Goal: Contribute content

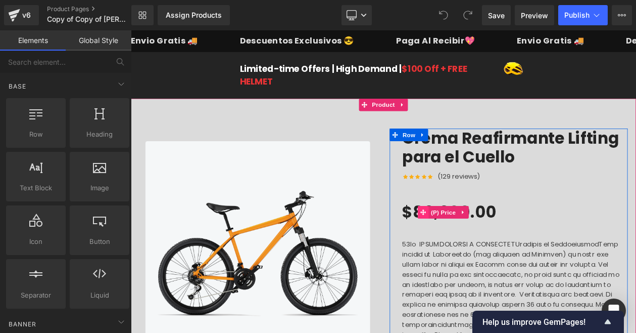
click at [488, 245] on span at bounding box center [485, 250] width 13 height 15
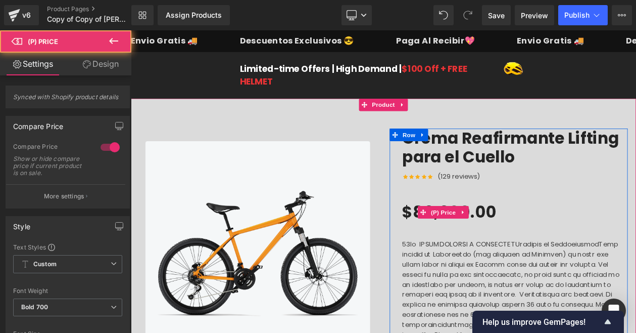
click at [530, 247] on icon at bounding box center [533, 251] width 7 height 8
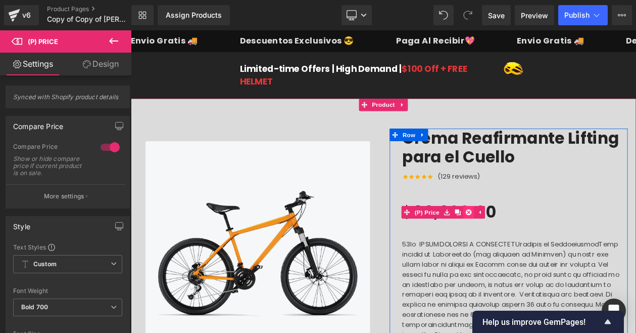
click at [539, 250] on icon at bounding box center [539, 251] width 7 height 8
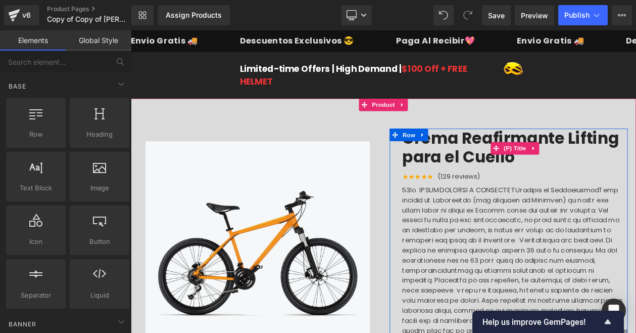
click at [533, 171] on link "Crema Reafirmante Lifting para el Cuello" at bounding box center [595, 172] width 273 height 46
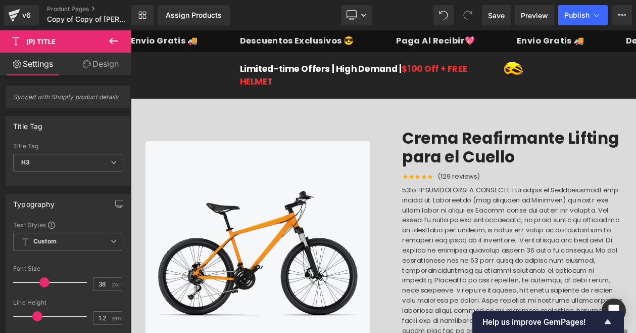
click at [102, 62] on link "Design" at bounding box center [101, 64] width 66 height 23
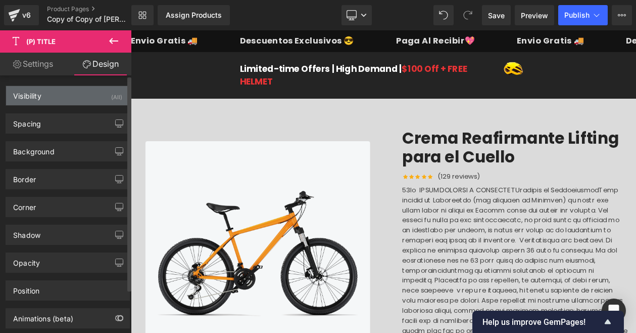
click at [75, 102] on div "Visibility (All)" at bounding box center [67, 95] width 123 height 19
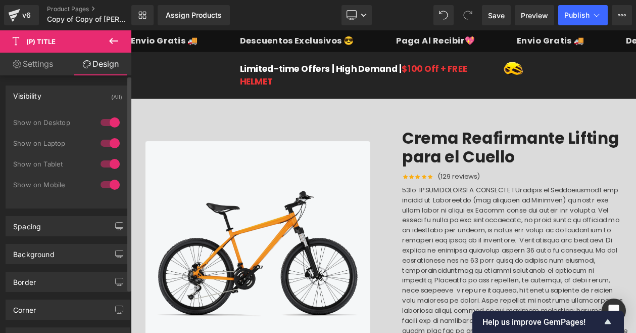
click at [112, 188] on div at bounding box center [110, 184] width 24 height 16
click at [109, 162] on div at bounding box center [110, 164] width 24 height 16
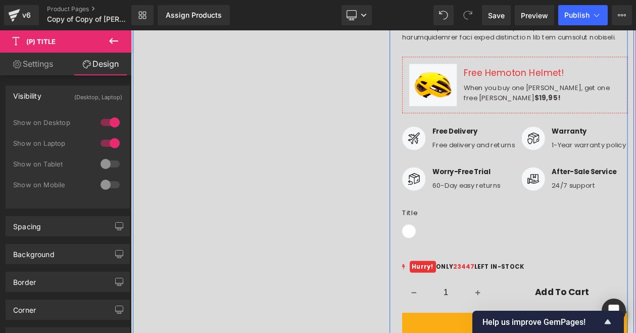
scroll to position [512, 0]
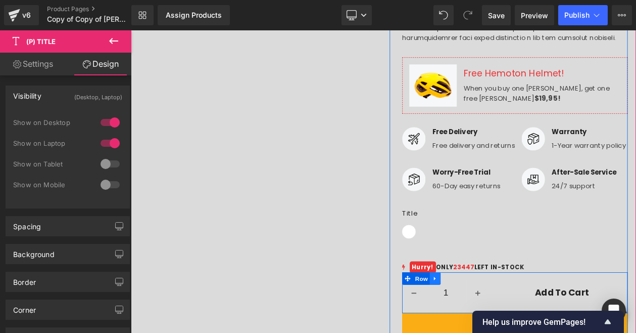
click at [498, 328] on icon at bounding box center [499, 330] width 2 height 5
click at [530, 322] on link at bounding box center [525, 329] width 13 height 15
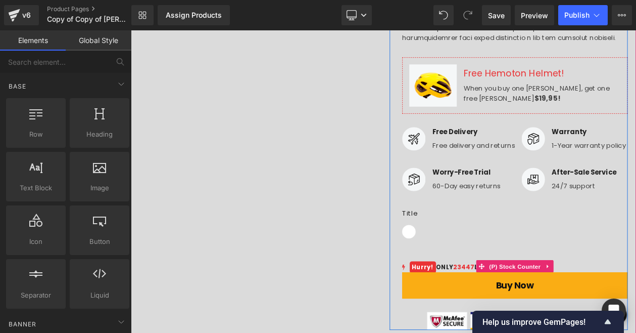
click at [636, 308] on div "23447 Hurry! ONLY 23447 LEFT IN-STOCK (P) Stock Counter" at bounding box center [595, 315] width 273 height 15
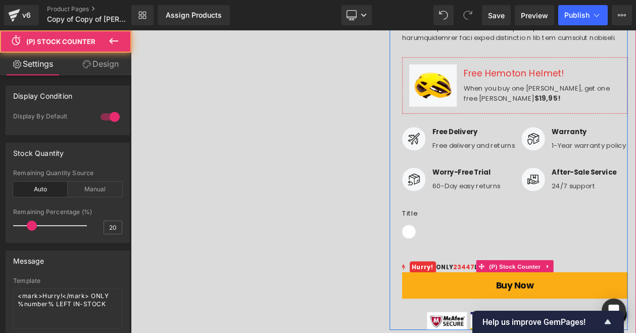
click at [636, 308] on link at bounding box center [636, 315] width 13 height 15
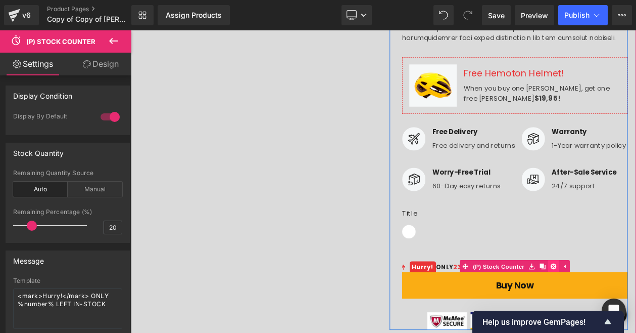
click at [636, 312] on icon at bounding box center [642, 315] width 7 height 7
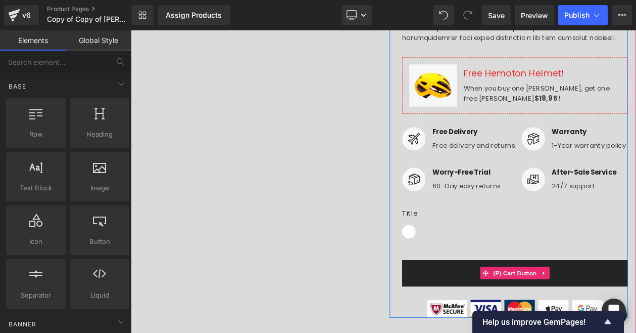
scroll to position [516, 0]
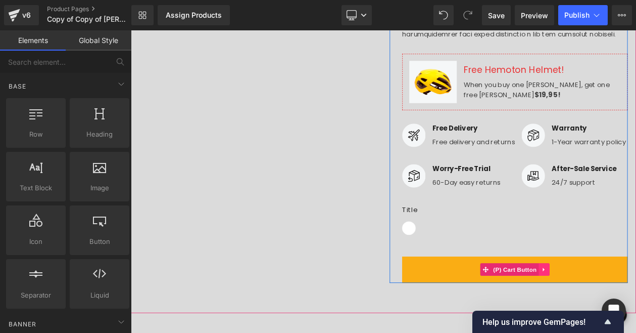
click at [630, 317] on icon at bounding box center [631, 319] width 2 height 5
click at [636, 316] on icon at bounding box center [637, 319] width 7 height 7
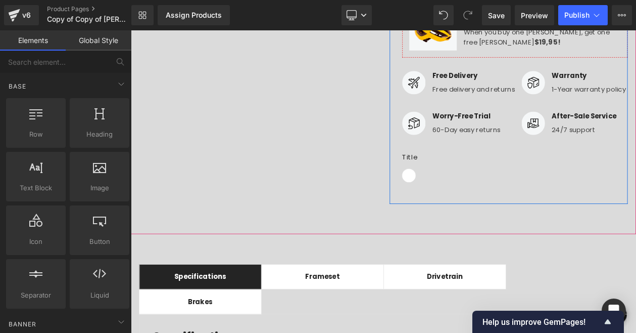
scroll to position [643, 0]
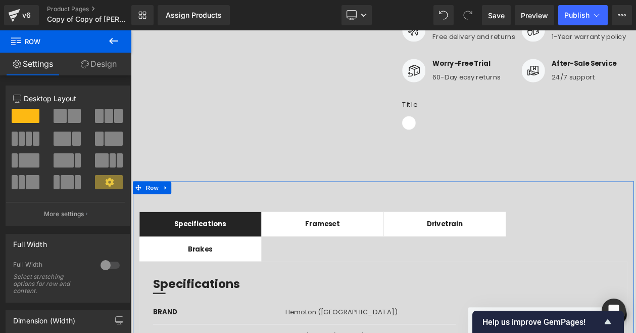
click at [110, 65] on link "Design" at bounding box center [99, 64] width 66 height 23
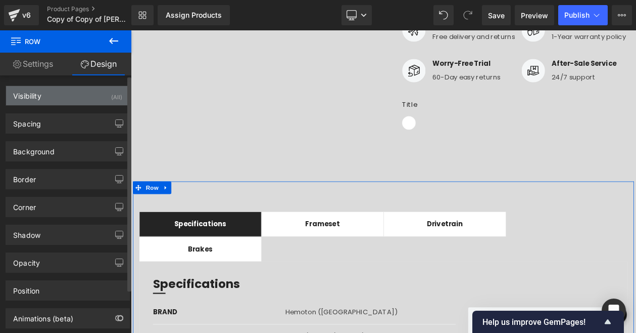
click at [94, 94] on div "Visibility (All)" at bounding box center [67, 95] width 123 height 19
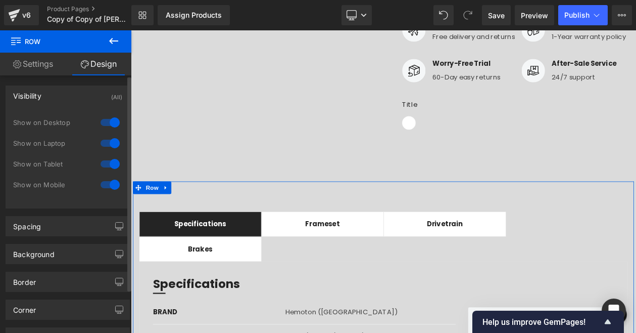
click at [104, 169] on div at bounding box center [110, 164] width 24 height 16
click at [104, 180] on div at bounding box center [110, 184] width 24 height 16
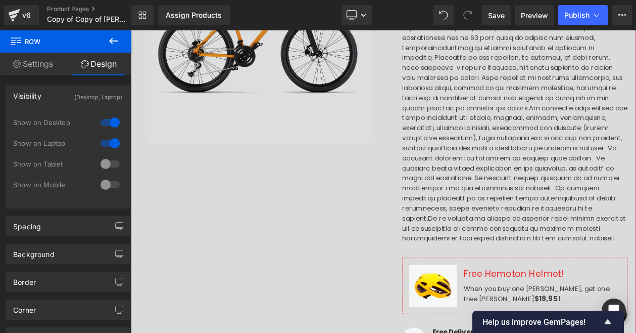
scroll to position [264, 0]
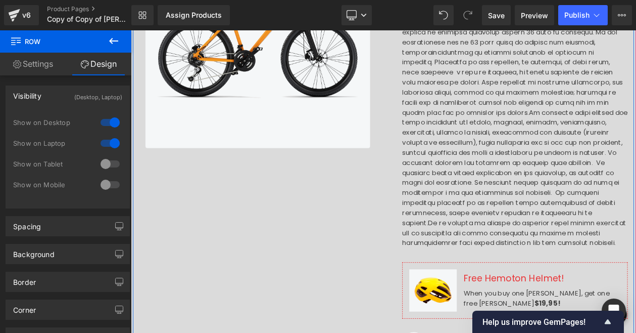
click at [427, 173] on div "Image Image Crema Reafirmante Lifting para el Cuello (P) Title Icon Icon Icon I…" at bounding box center [436, 215] width 607 height 690
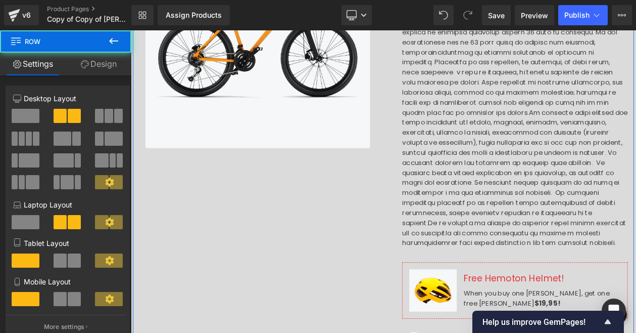
click at [90, 65] on link "Design" at bounding box center [99, 64] width 66 height 23
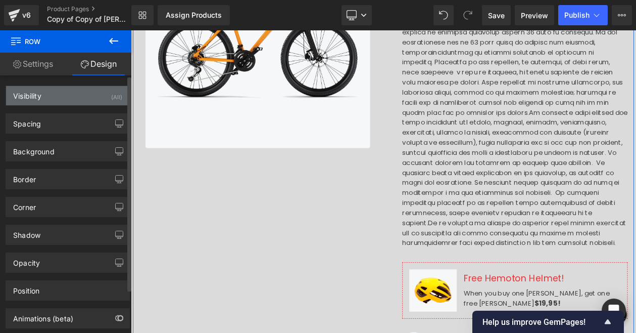
click at [111, 101] on div "(All)" at bounding box center [116, 94] width 11 height 17
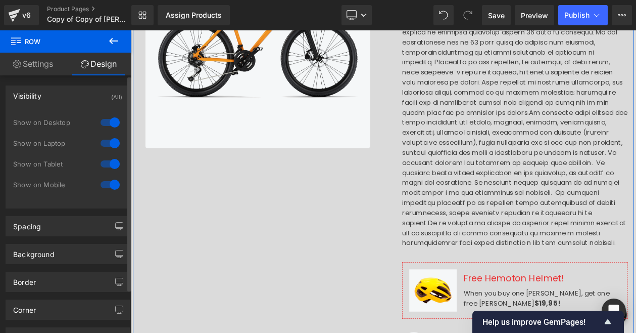
click at [107, 163] on div at bounding box center [110, 164] width 24 height 16
click at [108, 184] on div at bounding box center [110, 184] width 24 height 16
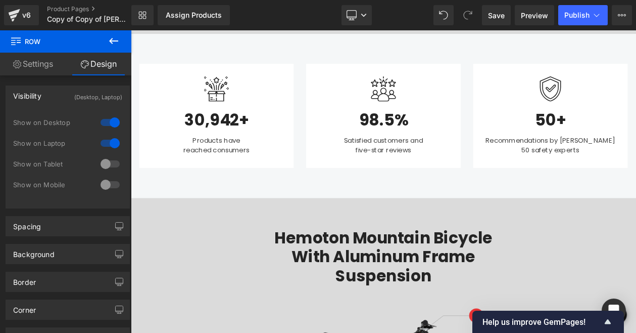
scroll to position [1387, 0]
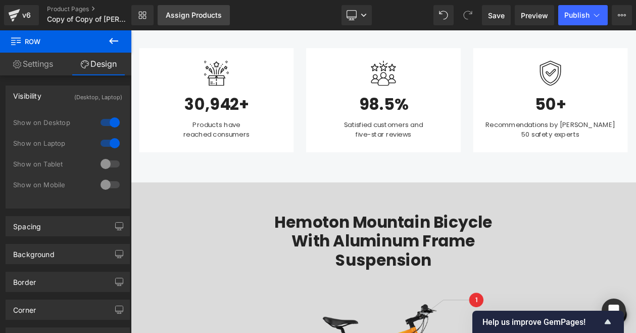
click at [201, 20] on link "Assign Products" at bounding box center [194, 15] width 72 height 20
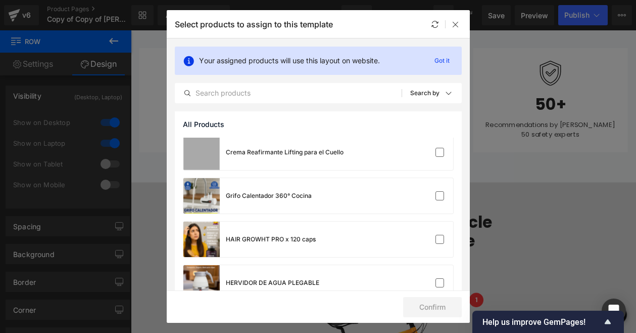
scroll to position [437, 0]
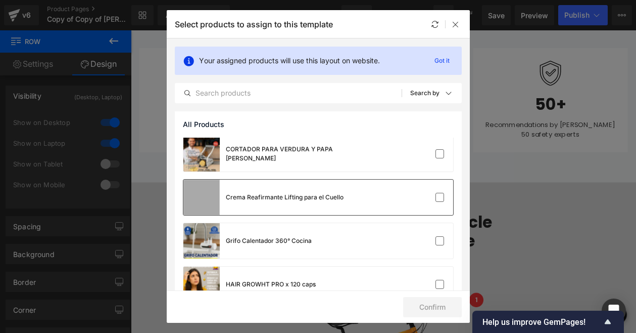
click at [431, 185] on div "Crema Reafirmante Lifting para el Cuello" at bounding box center [318, 196] width 270 height 35
click at [432, 302] on button "Confirm" at bounding box center [432, 307] width 59 height 20
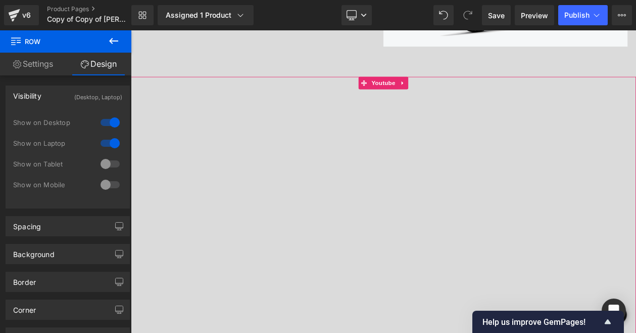
scroll to position [2425, 0]
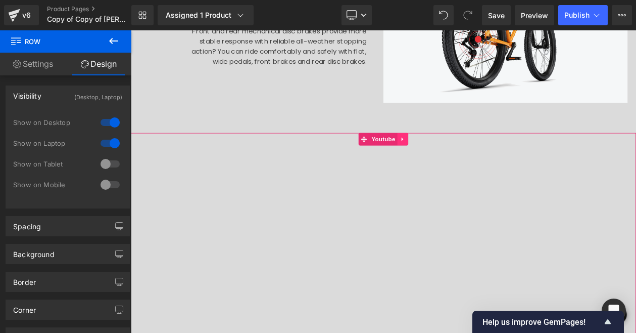
click at [462, 158] on icon at bounding box center [460, 162] width 7 height 8
click at [468, 154] on link at bounding box center [466, 161] width 13 height 15
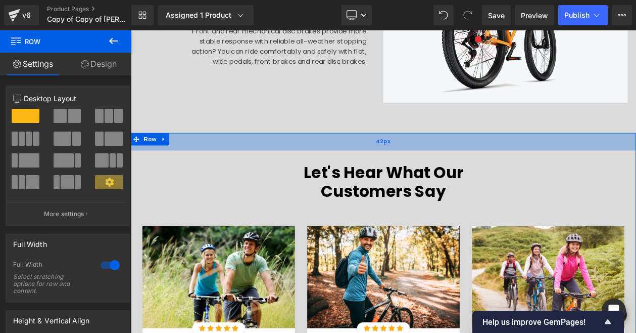
click at [328, 154] on div "42px" at bounding box center [437, 164] width 612 height 21
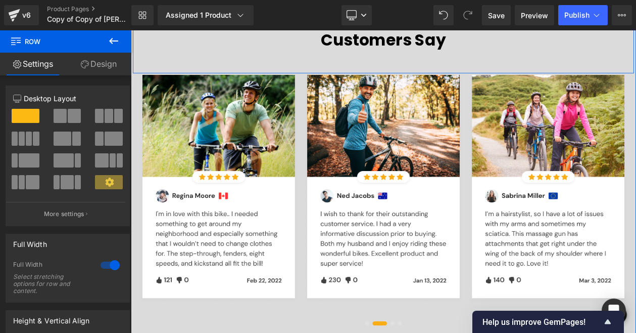
scroll to position [2779, 0]
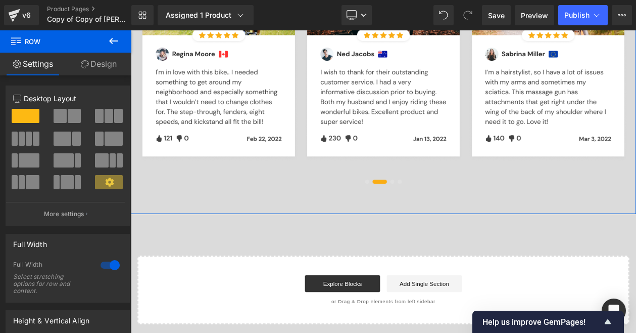
click at [100, 71] on link "Design" at bounding box center [99, 64] width 66 height 23
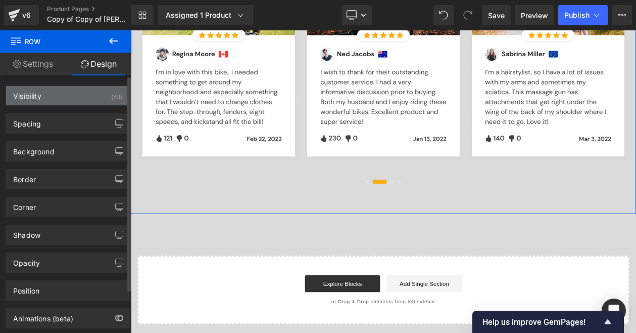
click at [112, 103] on div "Visibility (All)" at bounding box center [67, 95] width 123 height 19
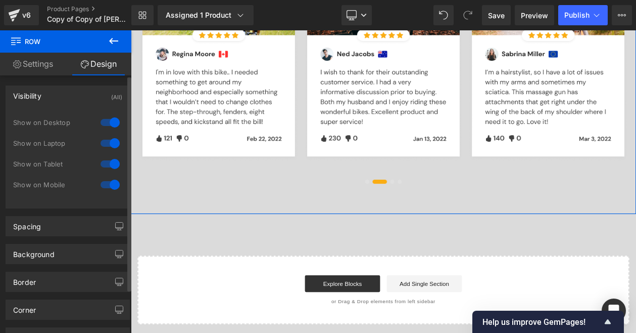
click at [112, 182] on div at bounding box center [110, 184] width 24 height 16
click at [110, 170] on div at bounding box center [110, 164] width 24 height 16
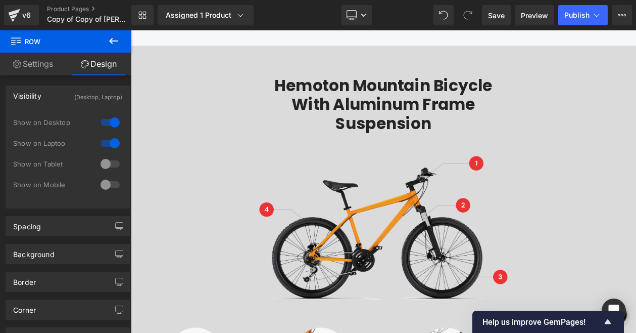
scroll to position [1555, 0]
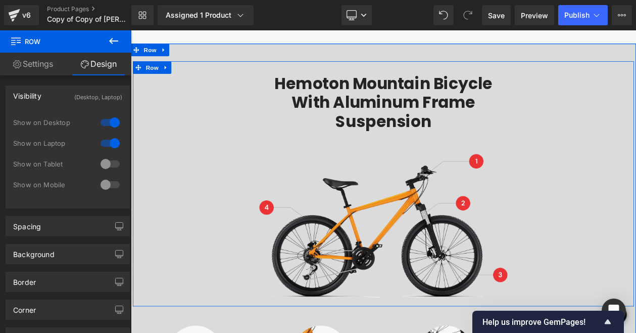
click at [241, 169] on div "Hemoton Mountain Bicycle with Aluminum Frame Suspension Heading Image Row" at bounding box center [436, 216] width 607 height 297
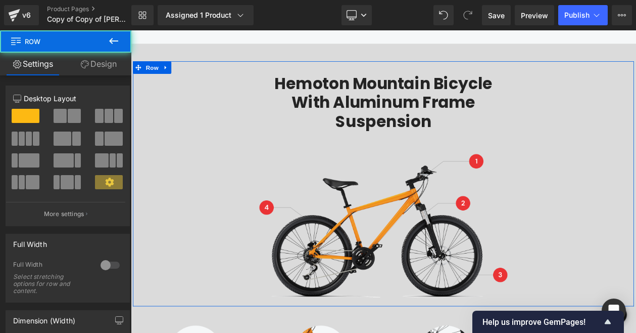
click at [101, 71] on link "Design" at bounding box center [99, 64] width 66 height 23
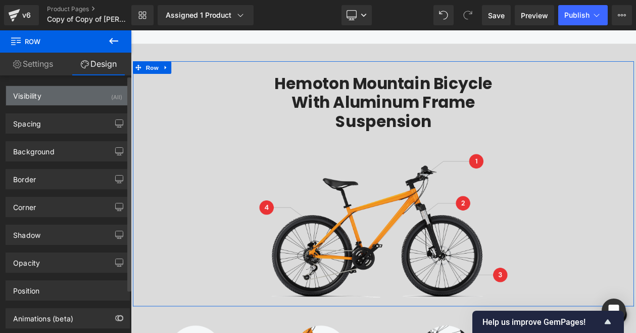
click at [107, 100] on div "Visibility (All)" at bounding box center [67, 95] width 123 height 19
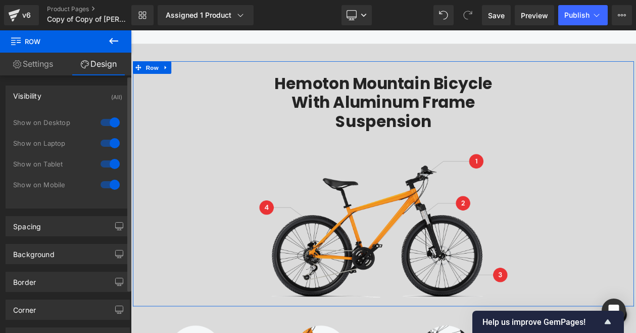
click at [112, 170] on div at bounding box center [110, 164] width 24 height 16
click at [112, 182] on div at bounding box center [110, 184] width 24 height 16
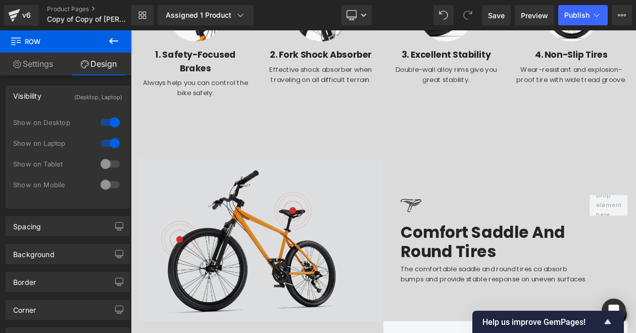
scroll to position [1983, 0]
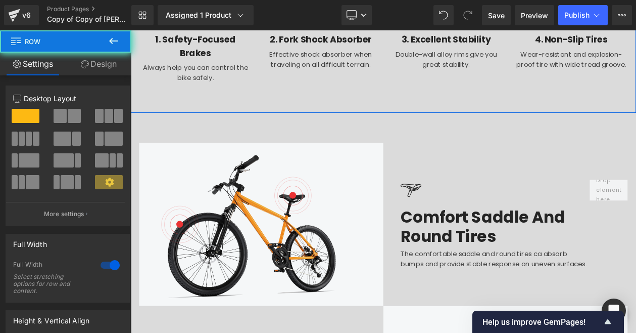
click at [113, 73] on link "Design" at bounding box center [99, 64] width 66 height 23
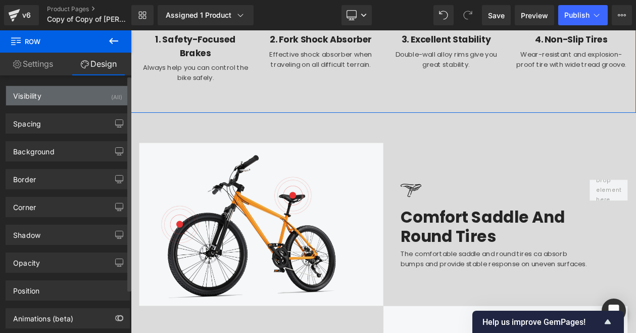
click at [102, 100] on div "Visibility (All)" at bounding box center [67, 95] width 123 height 19
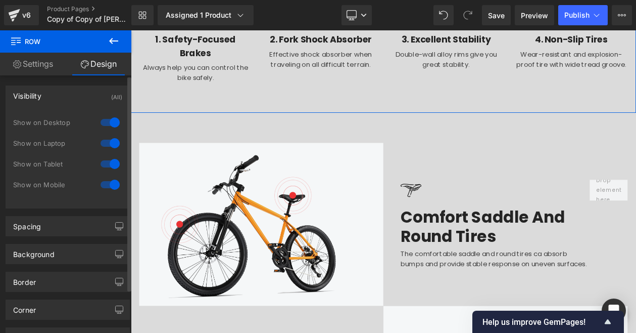
click at [112, 168] on div at bounding box center [110, 164] width 24 height 16
click at [113, 182] on div at bounding box center [110, 184] width 24 height 16
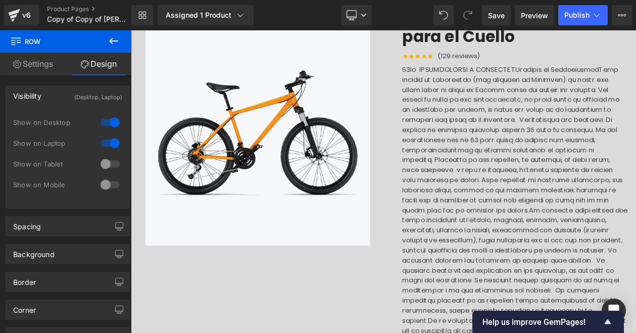
scroll to position [0, 0]
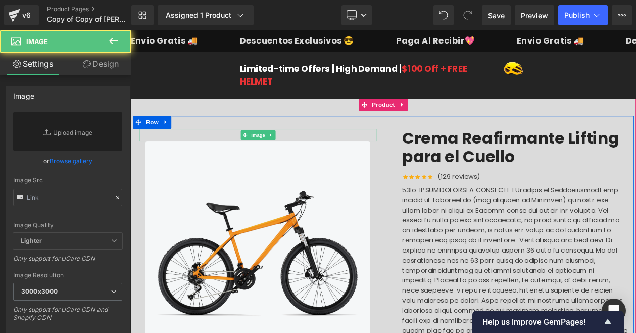
click at [408, 156] on div at bounding box center [285, 156] width 288 height 15
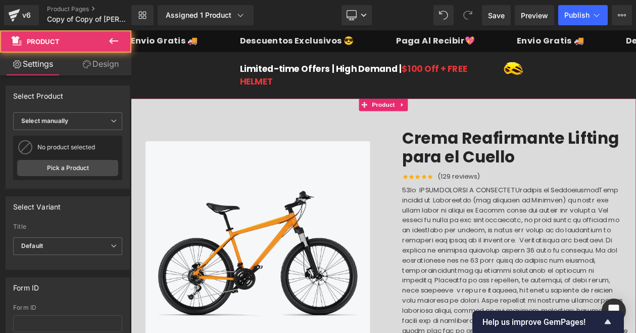
click at [85, 59] on link "Design" at bounding box center [101, 64] width 66 height 23
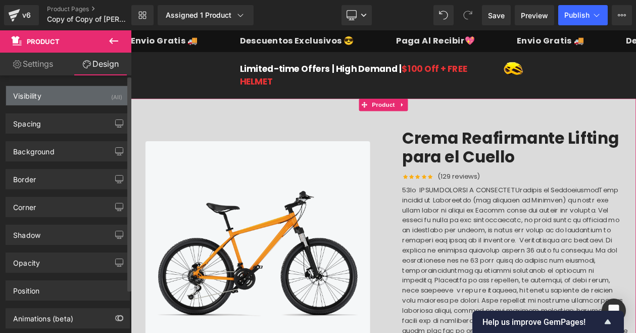
click at [116, 103] on div "Visibility (All)" at bounding box center [67, 95] width 123 height 19
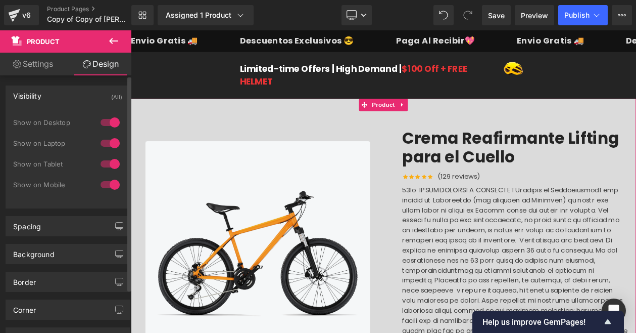
click at [117, 160] on div at bounding box center [110, 164] width 24 height 16
click at [116, 178] on div at bounding box center [110, 184] width 24 height 16
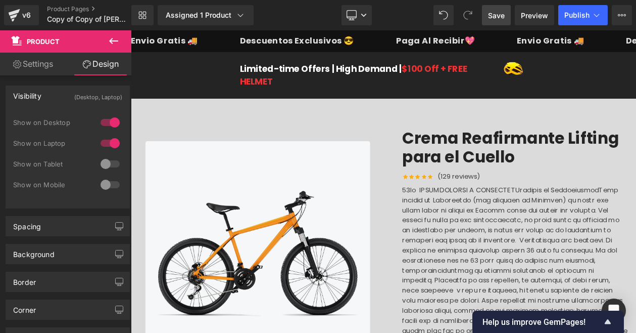
click at [501, 20] on link "Save" at bounding box center [496, 15] width 29 height 20
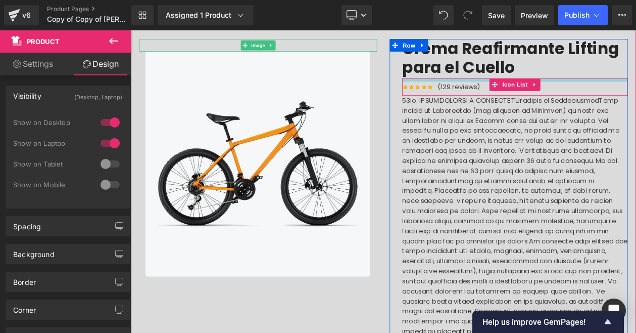
scroll to position [121, 0]
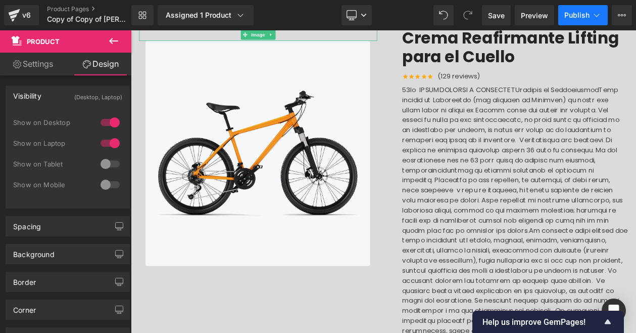
click at [580, 17] on span "Publish" at bounding box center [577, 15] width 25 height 8
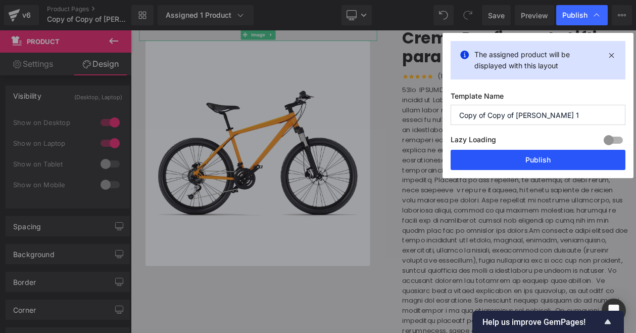
click at [534, 156] on button "Publish" at bounding box center [538, 160] width 175 height 20
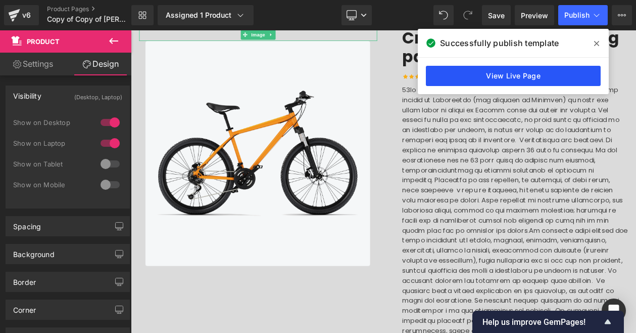
click at [537, 81] on link "View Live Page" at bounding box center [513, 76] width 175 height 20
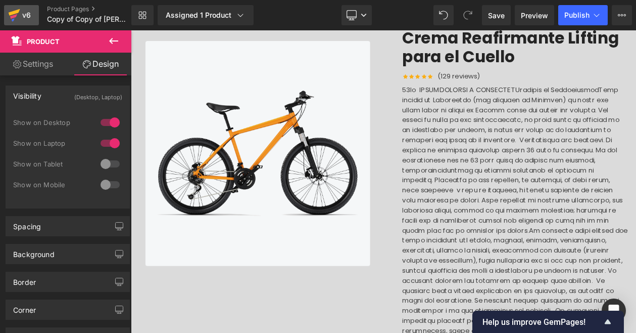
click at [27, 13] on div "v6" at bounding box center [26, 15] width 13 height 13
